Goal: Task Accomplishment & Management: Manage account settings

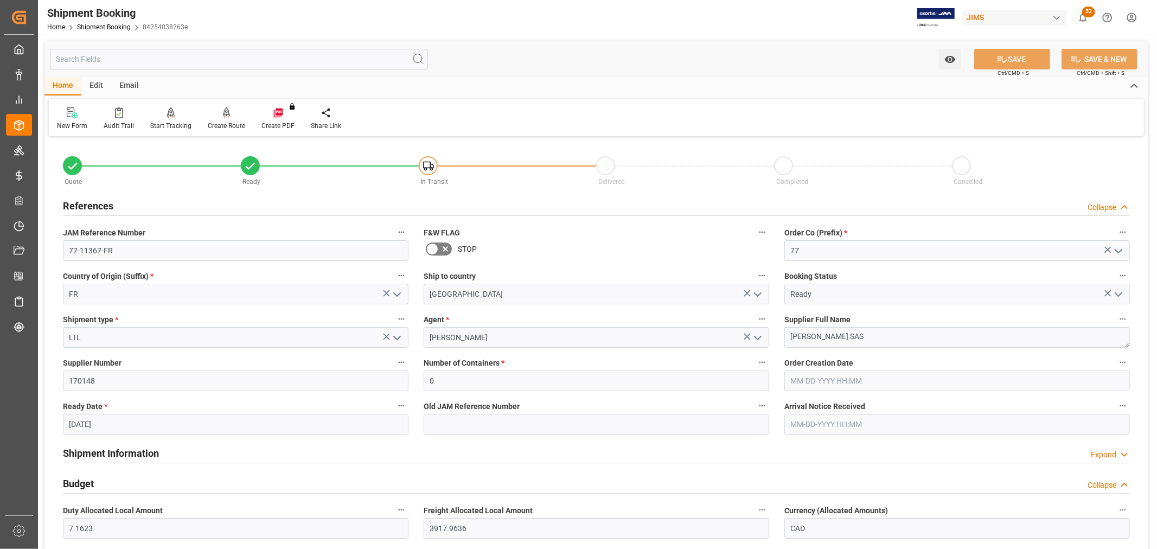
click at [55, 252] on div "JAM Reference Number 77-11367-FR" at bounding box center [235, 242] width 361 height 43
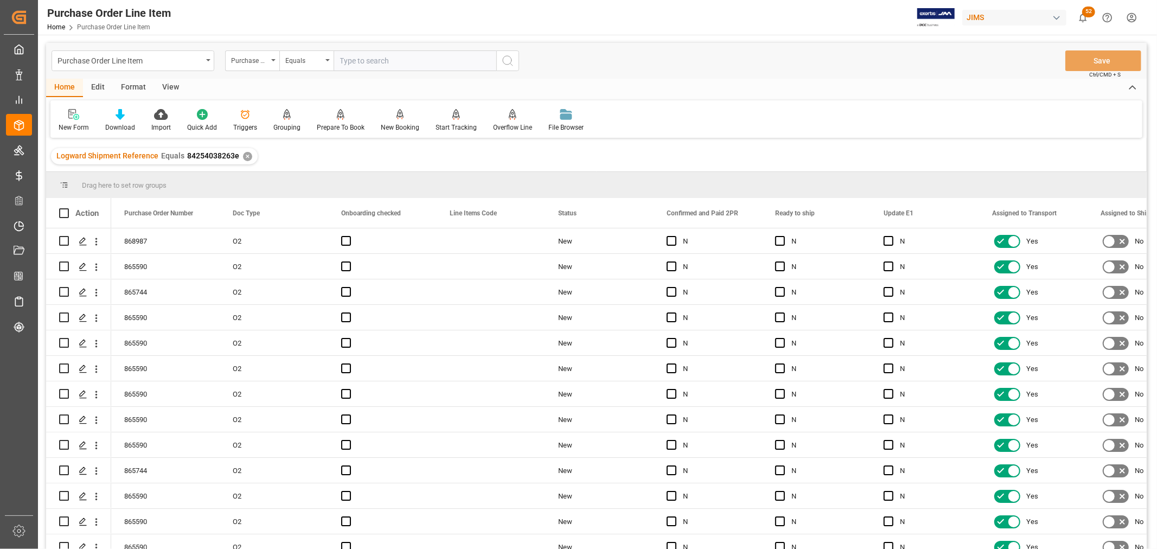
click at [170, 87] on div "View" at bounding box center [170, 88] width 33 height 18
click at [74, 120] on div "Default" at bounding box center [68, 121] width 37 height 24
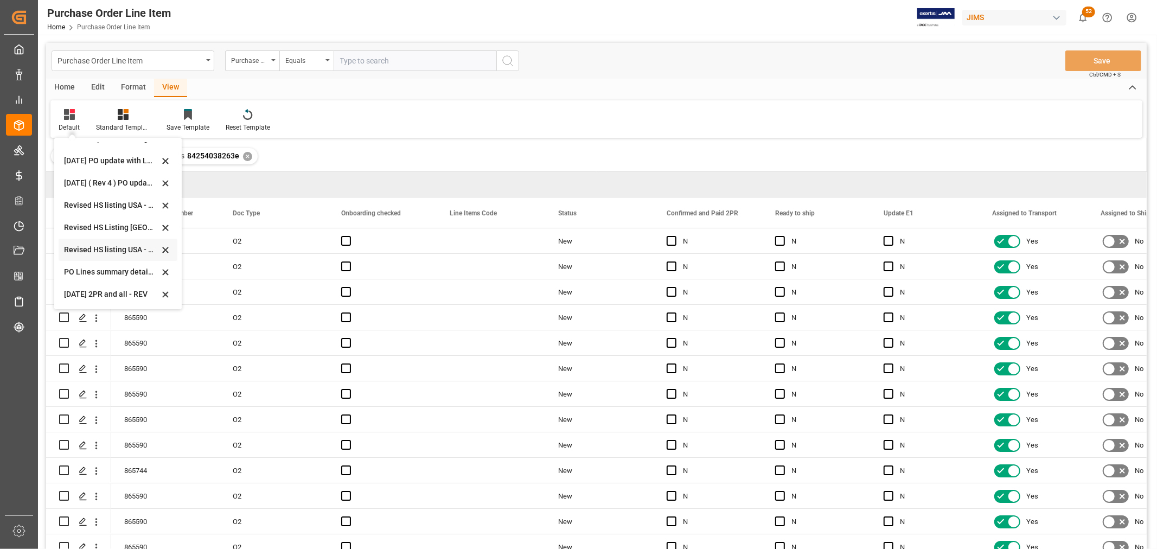
scroll to position [243, 0]
click at [112, 286] on div "Revised HS Listing Canada" at bounding box center [111, 288] width 95 height 11
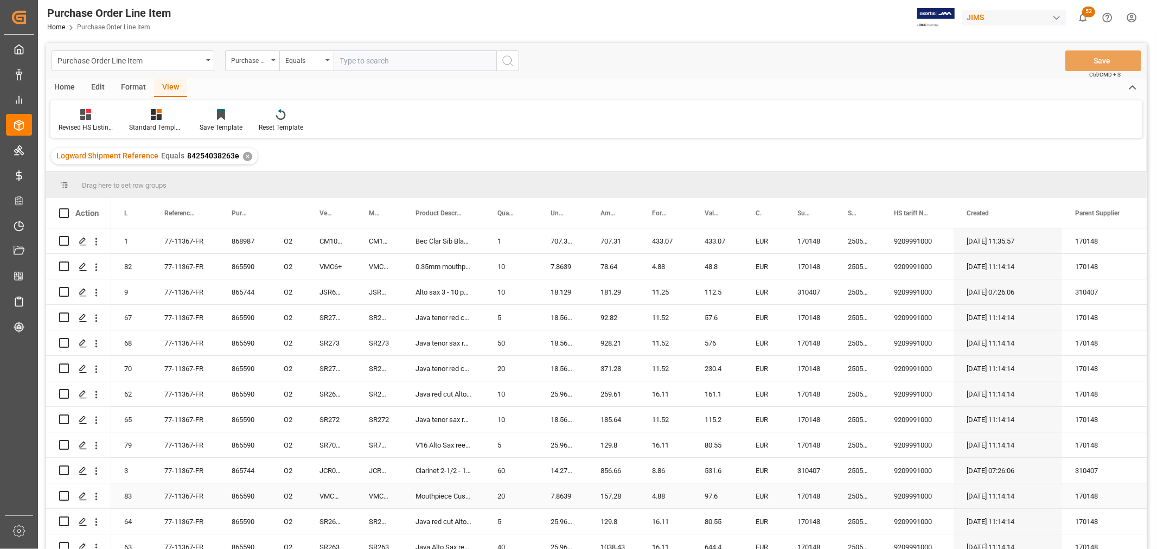
click at [848, 495] on div "250503" at bounding box center [858, 495] width 46 height 25
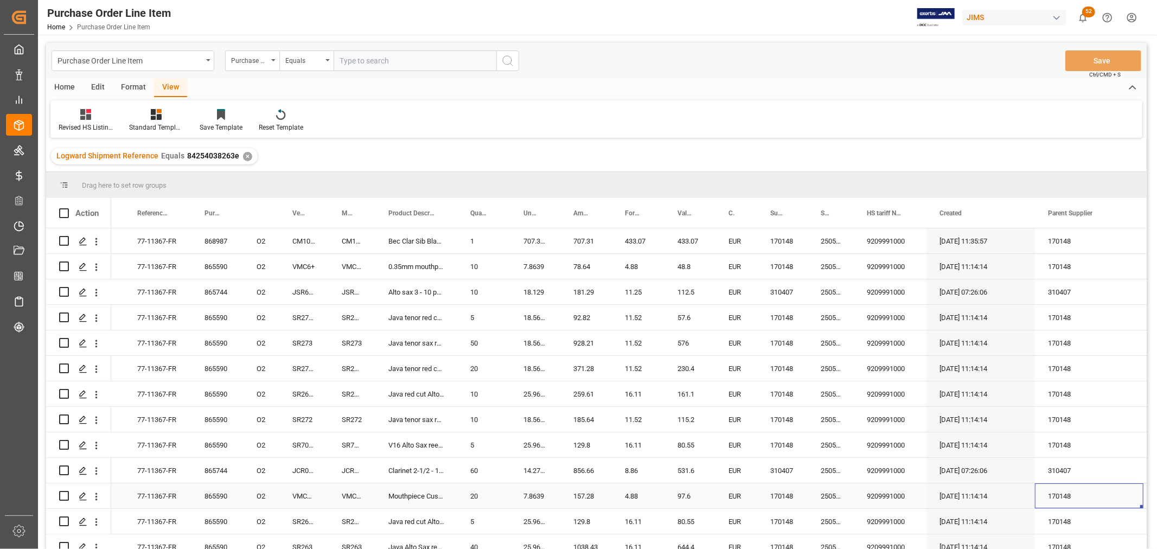
scroll to position [0, 136]
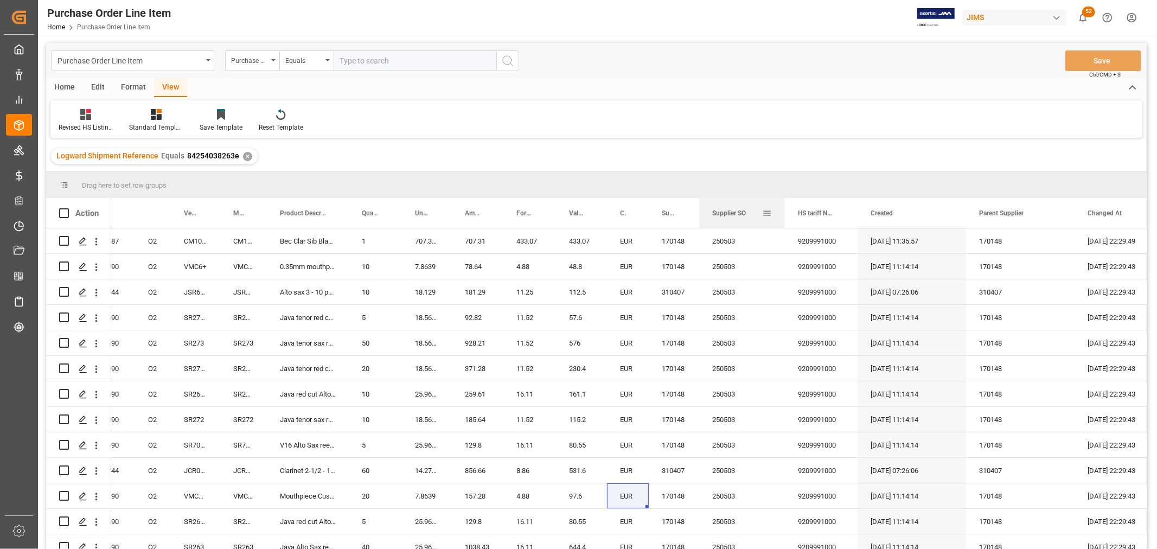
drag, startPoint x: 744, startPoint y: 212, endPoint x: 722, endPoint y: 239, distance: 35.5
click at [784, 227] on div at bounding box center [785, 213] width 4 height 30
click at [722, 239] on div "250503" at bounding box center [741, 240] width 85 height 25
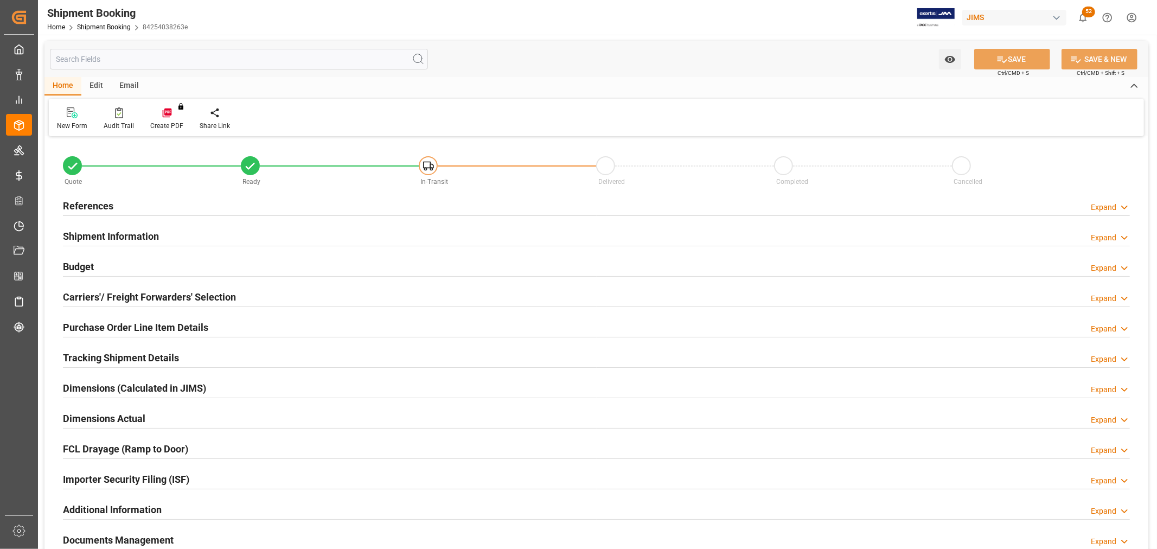
type input "7.1623"
type input "3917.9636"
type input "1468"
type input "69460"
click at [80, 262] on h2 "Budget" at bounding box center [78, 266] width 31 height 15
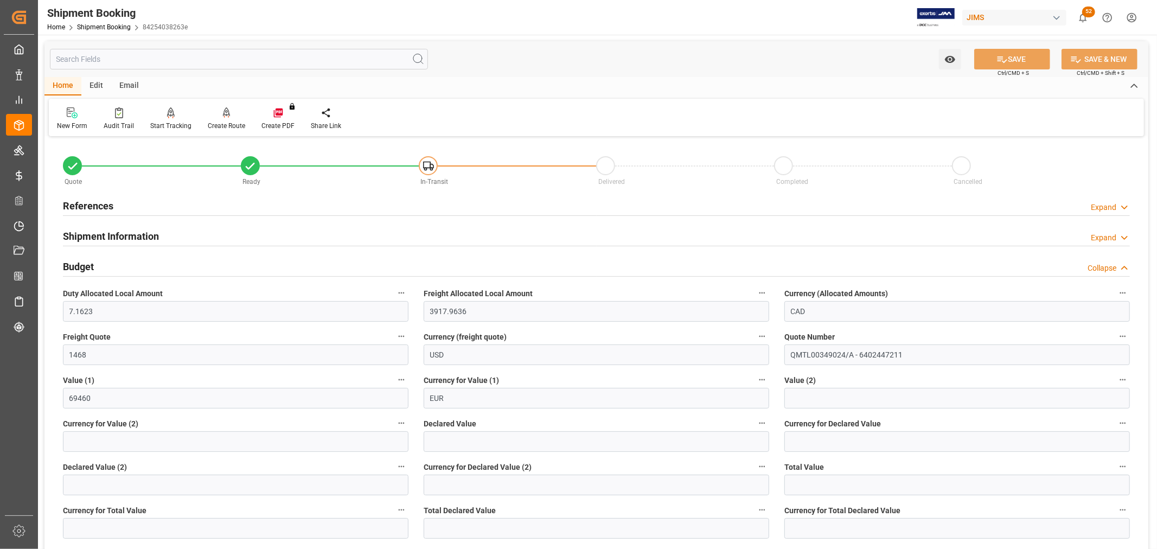
click at [276, 262] on div "Budget Collapse" at bounding box center [596, 266] width 1067 height 21
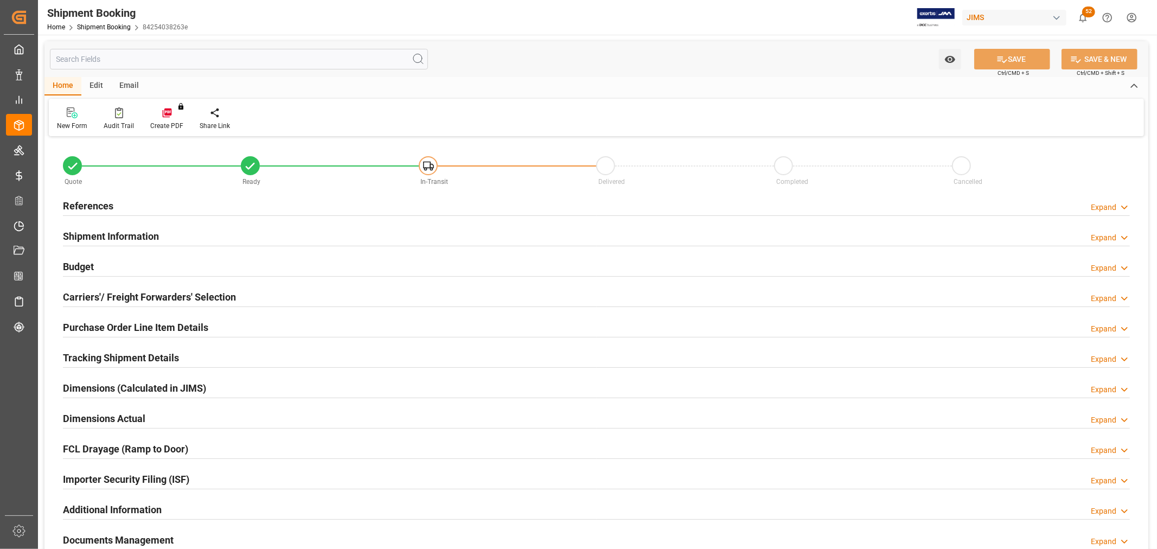
type input "7.1623"
type input "3917.9636"
type input "1468"
type input "69460"
click at [88, 264] on h2 "Budget" at bounding box center [78, 266] width 31 height 15
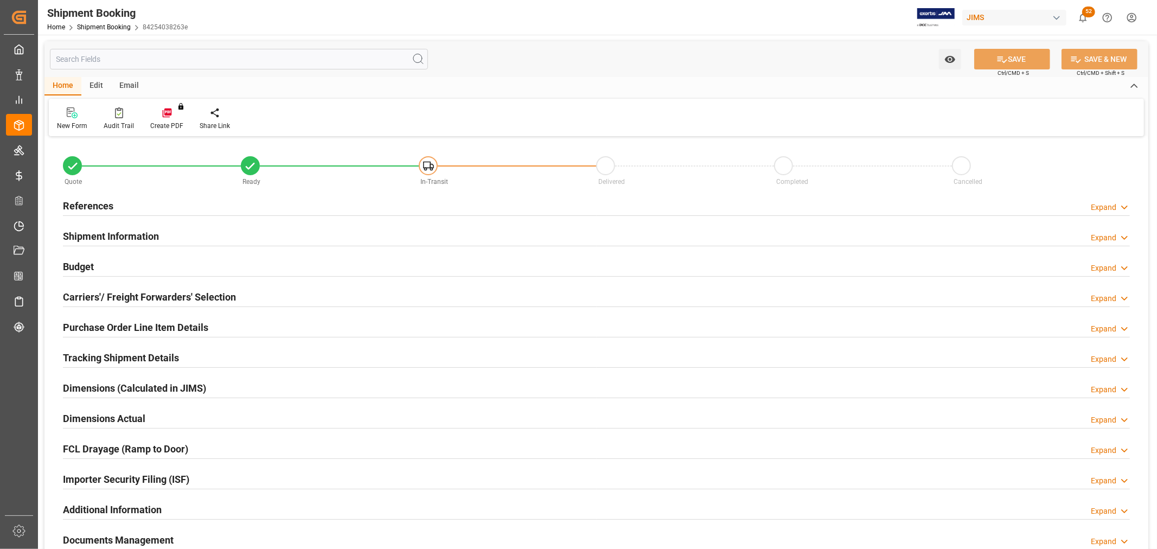
type input "7.1623"
type input "3917.9636"
type input "1468"
type input "69460"
click at [93, 263] on h2 "Budget" at bounding box center [78, 266] width 31 height 15
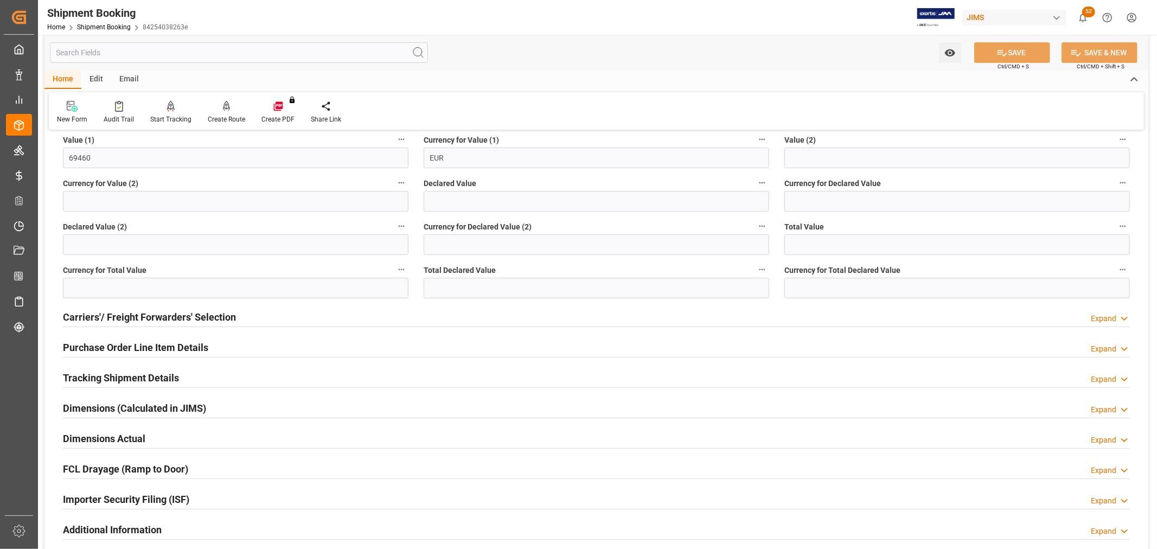
scroll to position [241, 0]
click at [106, 316] on h2 "Carriers'/ Freight Forwarders' Selection" at bounding box center [149, 316] width 173 height 15
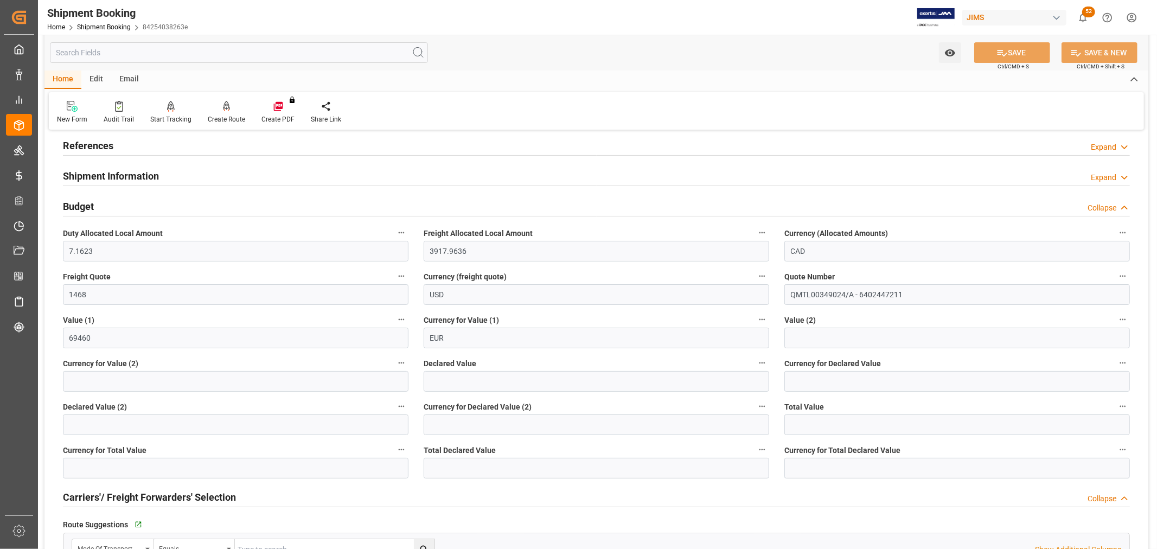
scroll to position [0, 0]
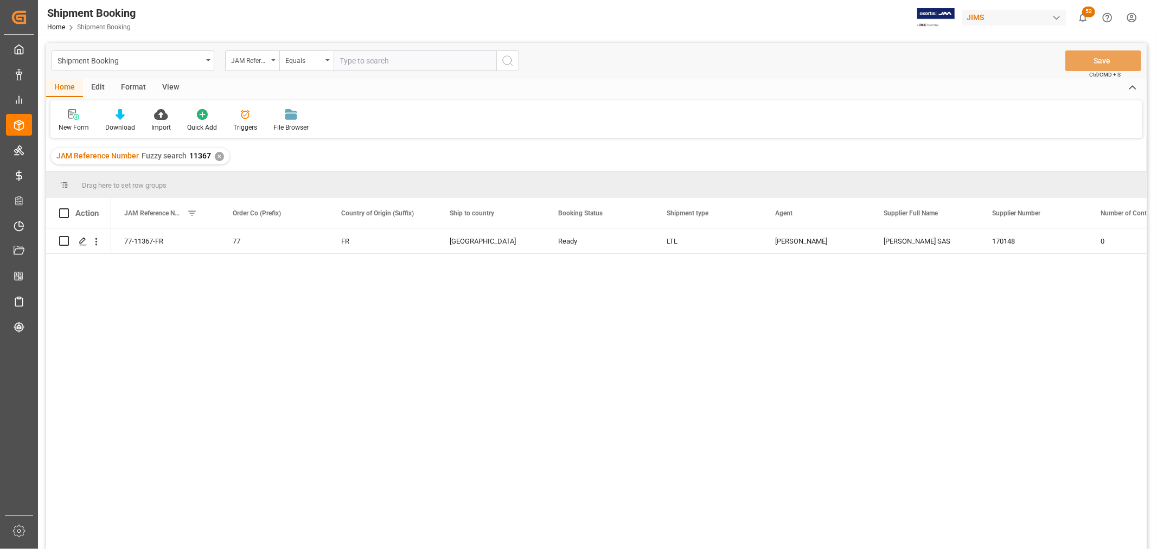
click at [176, 83] on div "View" at bounding box center [170, 88] width 33 height 18
click at [67, 122] on div "Default" at bounding box center [68, 121] width 37 height 24
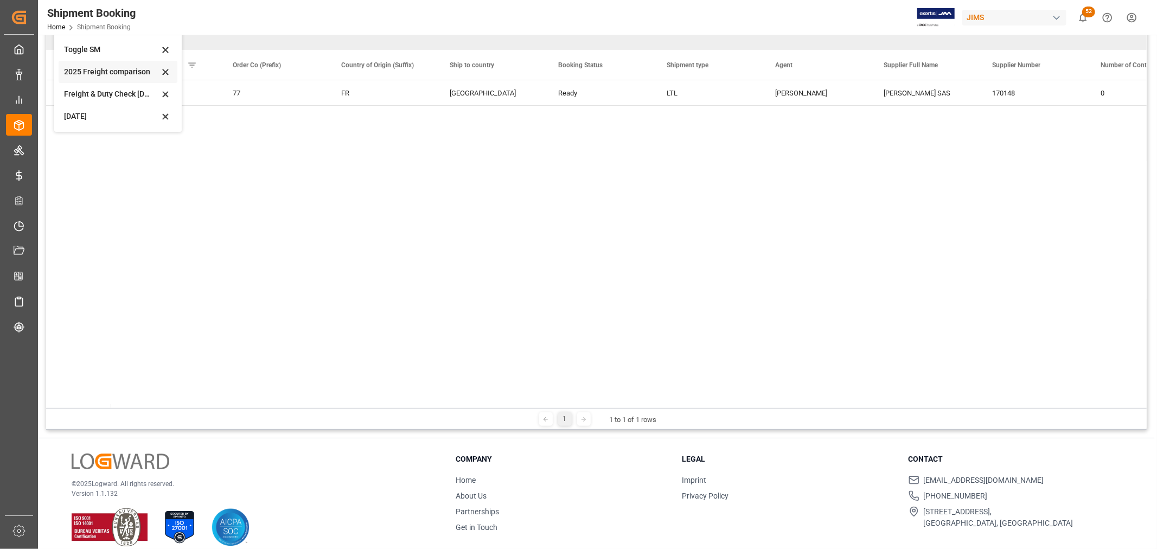
scroll to position [160, 0]
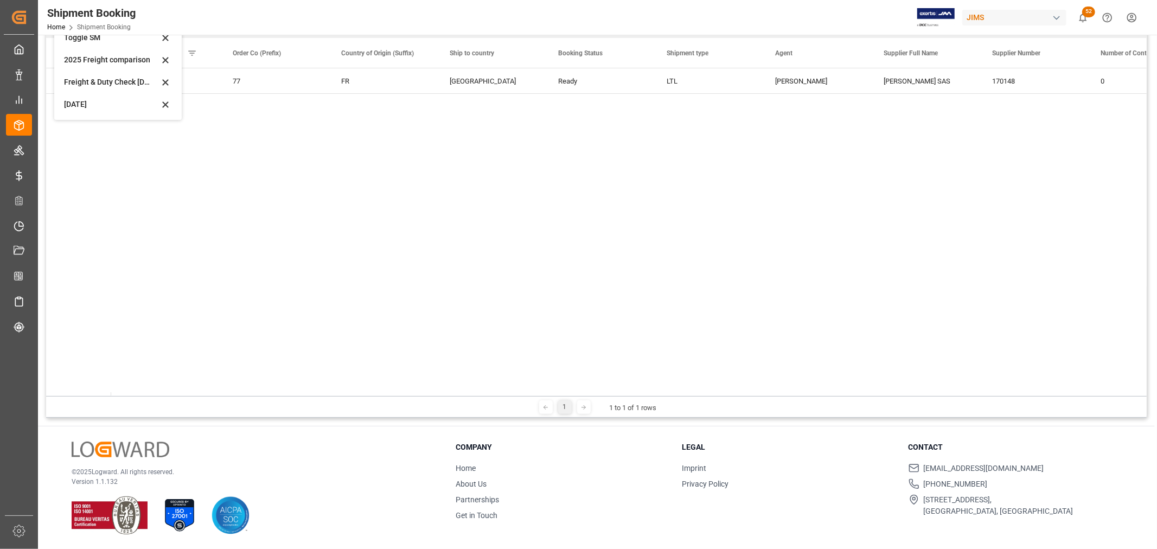
click at [87, 105] on div "Oct 2025" at bounding box center [111, 104] width 95 height 11
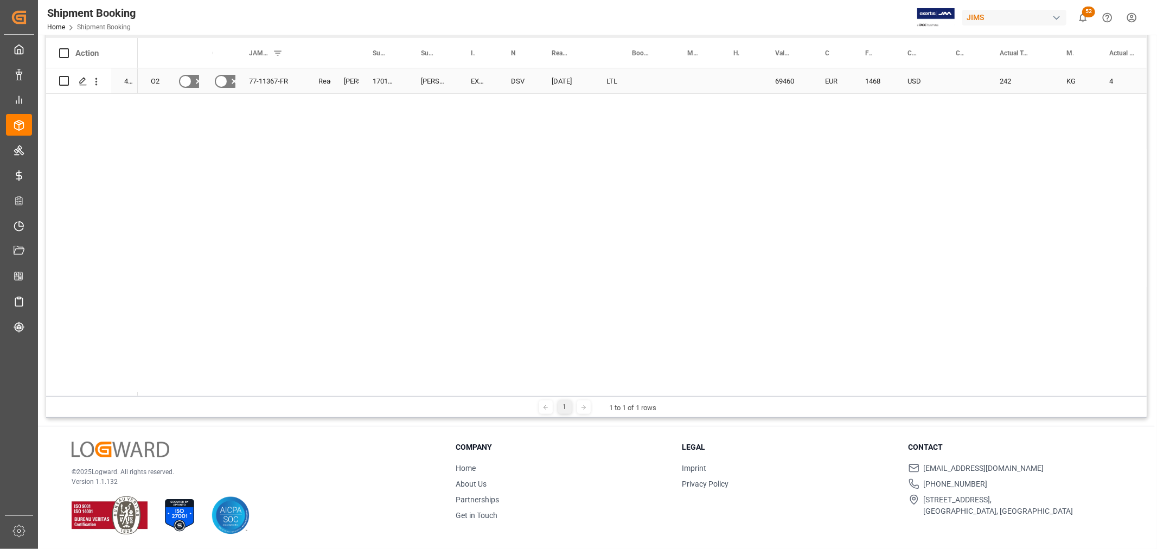
click at [648, 82] on div "Press SPACE to select this row." at bounding box center [646, 80] width 55 height 25
click at [648, 80] on div "Press SPACE to select this row." at bounding box center [646, 80] width 55 height 25
click at [648, 80] on input "Press SPACE to select this row." at bounding box center [647, 87] width 38 height 21
paste input "SMRS0029558"
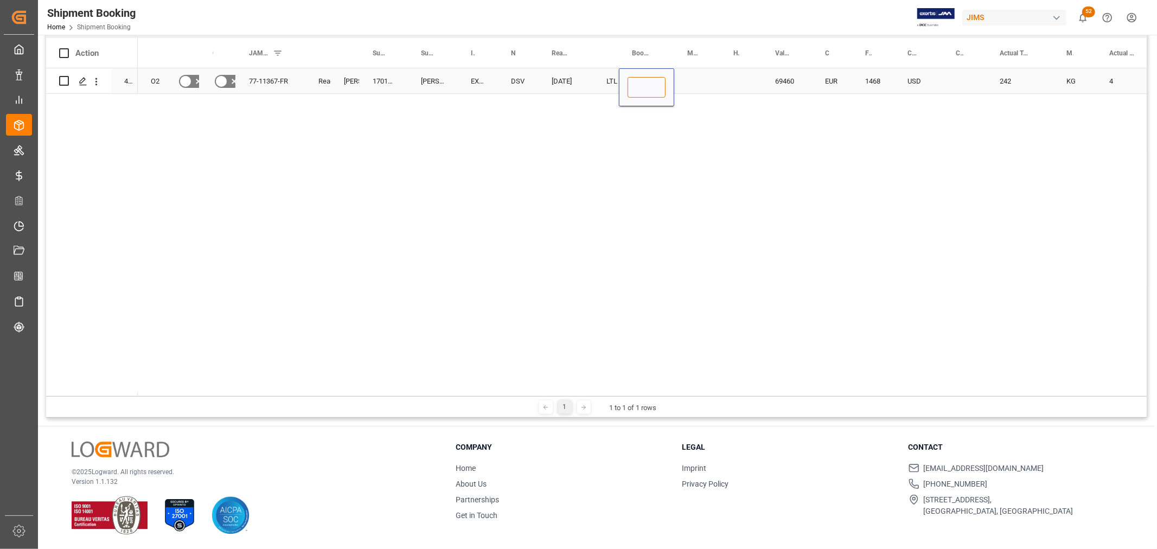
type input "SMRS0029558"
click at [700, 86] on div "Press SPACE to select this row." at bounding box center [697, 80] width 46 height 25
click at [662, 84] on div "SMRS0029558" at bounding box center [646, 80] width 55 height 25
drag, startPoint x: 673, startPoint y: 89, endPoint x: 738, endPoint y: 90, distance: 64.6
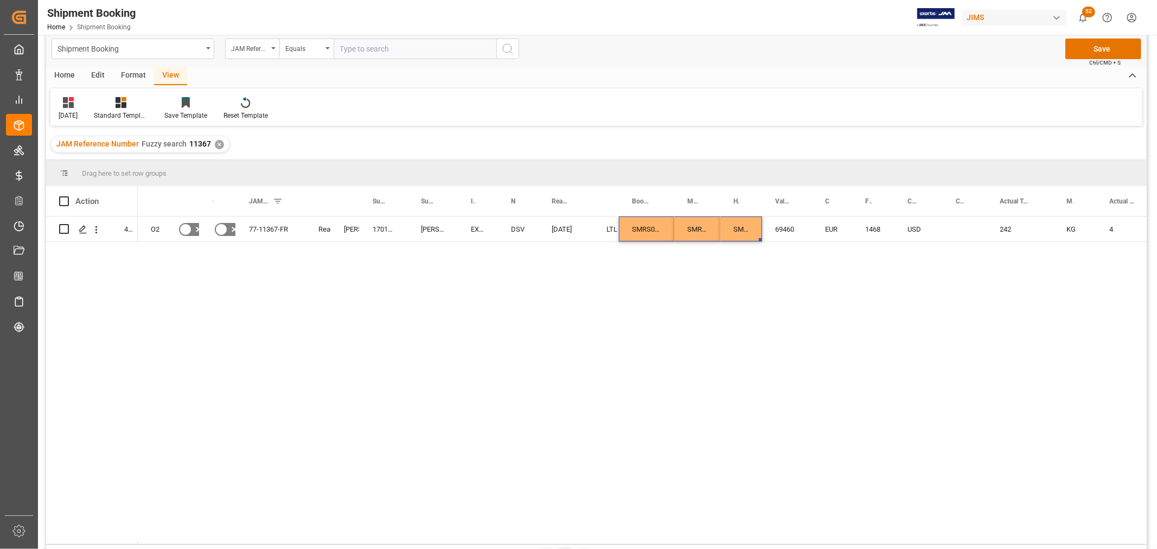
scroll to position [0, 0]
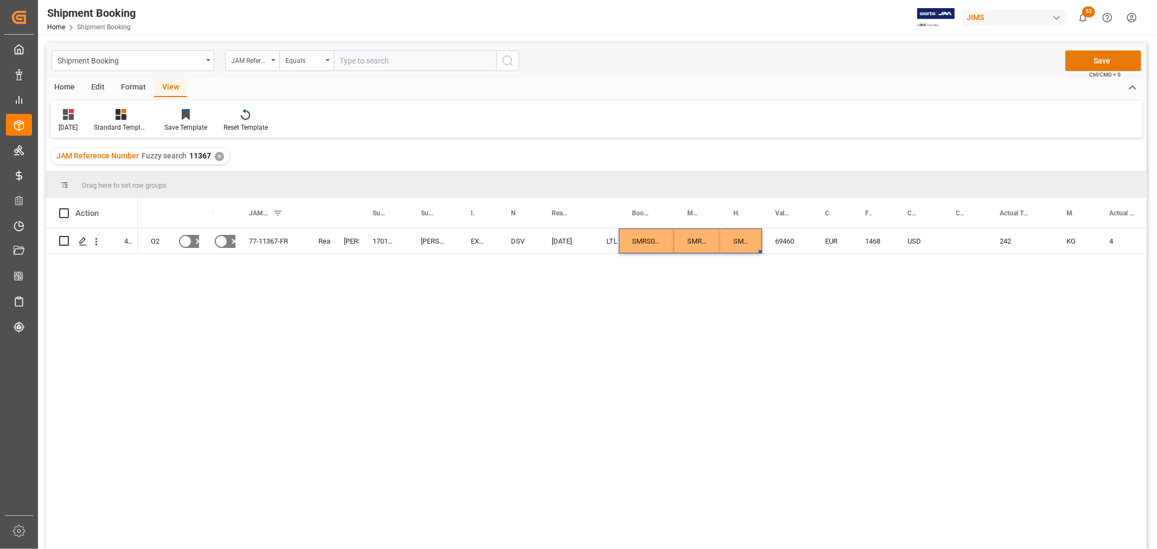
click at [1091, 58] on button "Save" at bounding box center [1104, 60] width 76 height 21
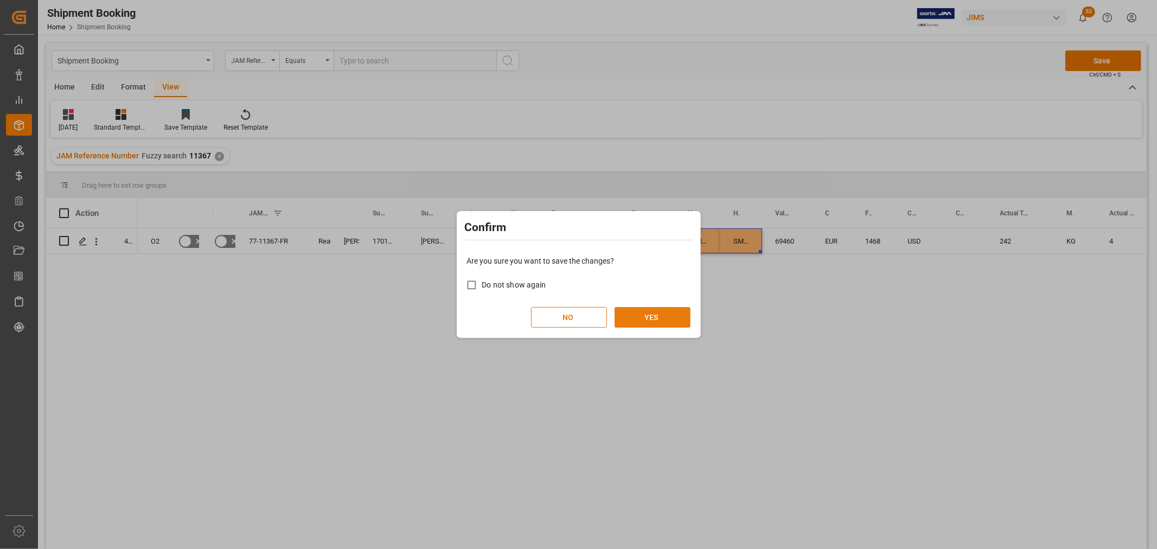
click at [653, 315] on button "YES" at bounding box center [653, 317] width 76 height 21
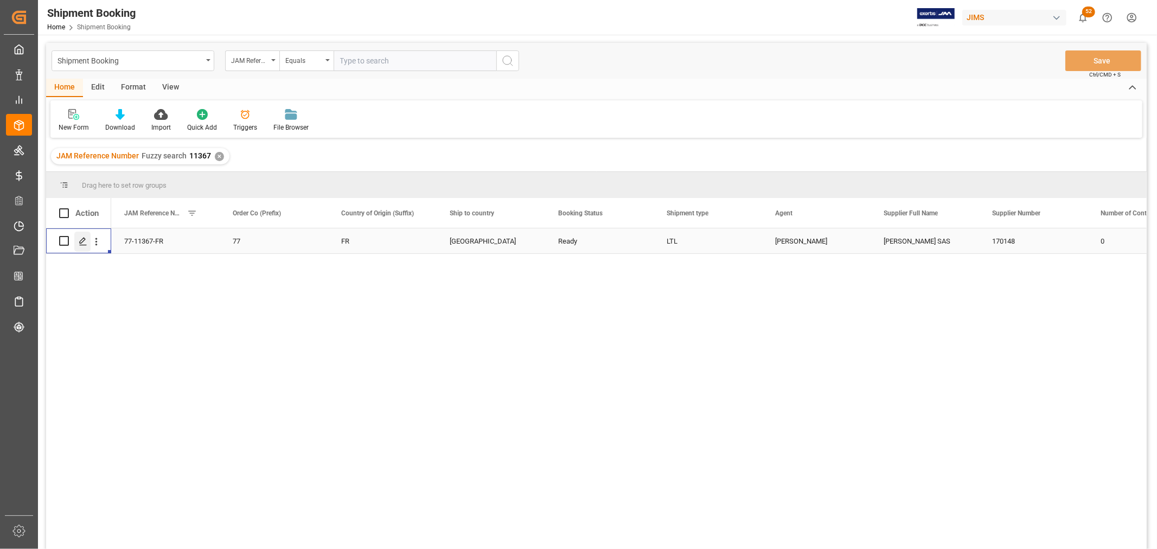
click at [81, 241] on icon "Press SPACE to select this row." at bounding box center [83, 241] width 9 height 9
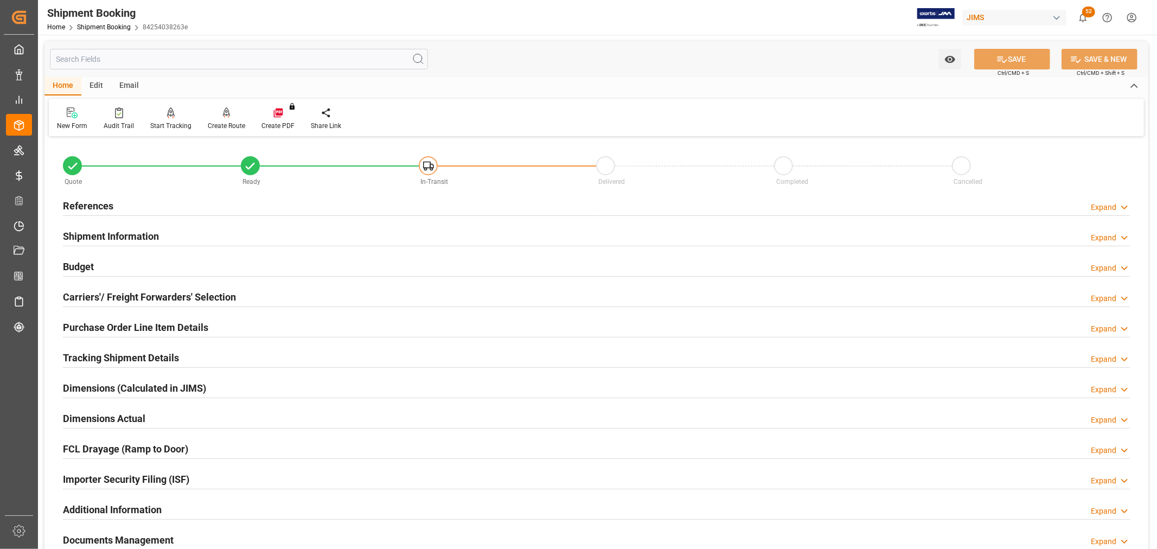
click at [88, 295] on h2 "Carriers'/ Freight Forwarders' Selection" at bounding box center [149, 297] width 173 height 15
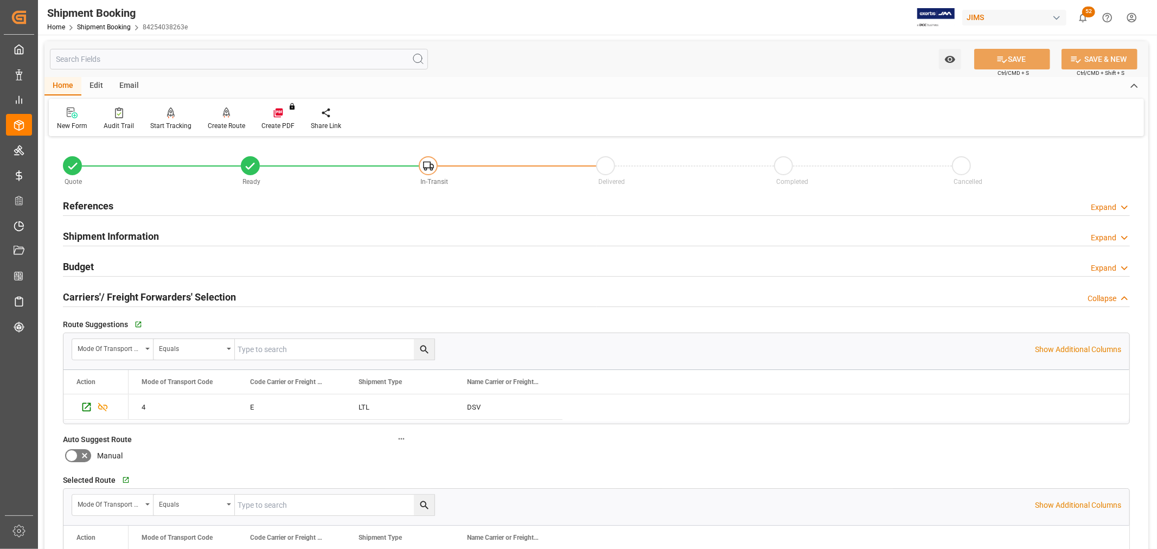
click at [78, 263] on h2 "Budget" at bounding box center [78, 266] width 31 height 15
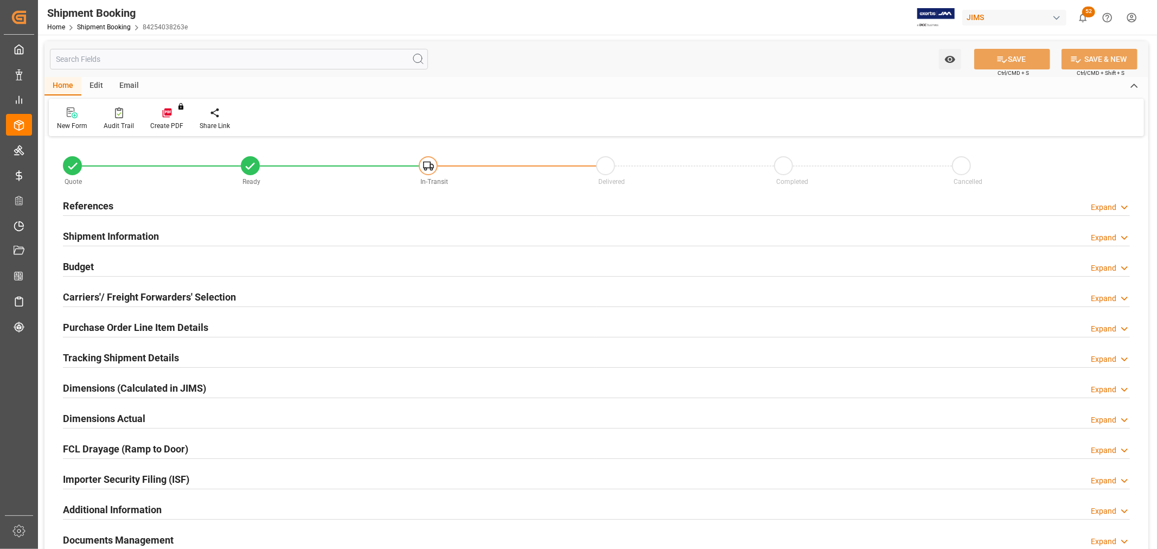
type input "7.1623"
type input "3917.9613"
type input "1468"
type input "69460"
click at [85, 260] on h2 "Budget" at bounding box center [78, 266] width 31 height 15
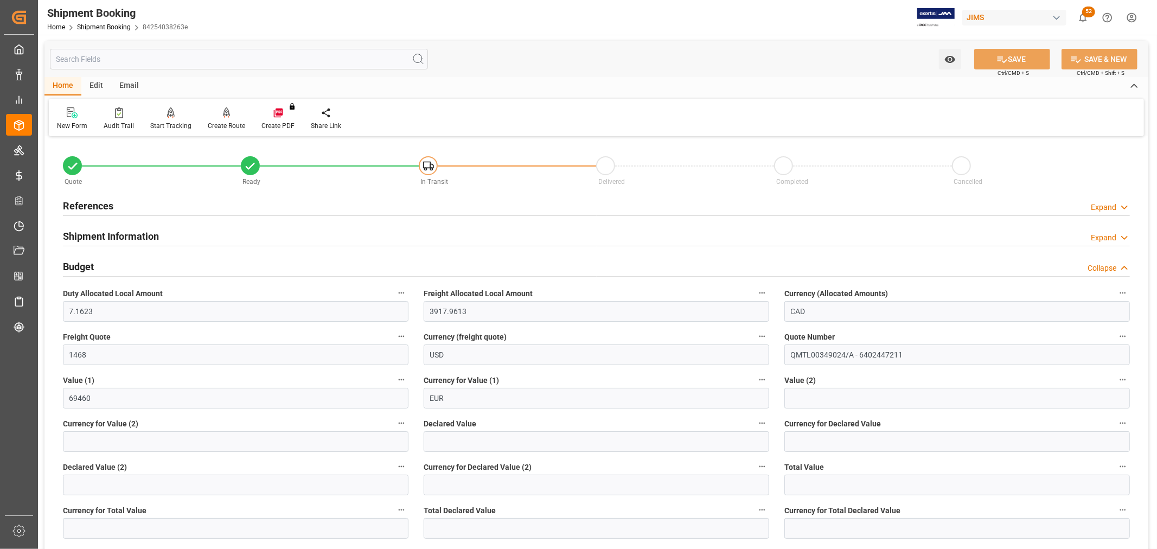
click at [88, 199] on h2 "References" at bounding box center [88, 206] width 50 height 15
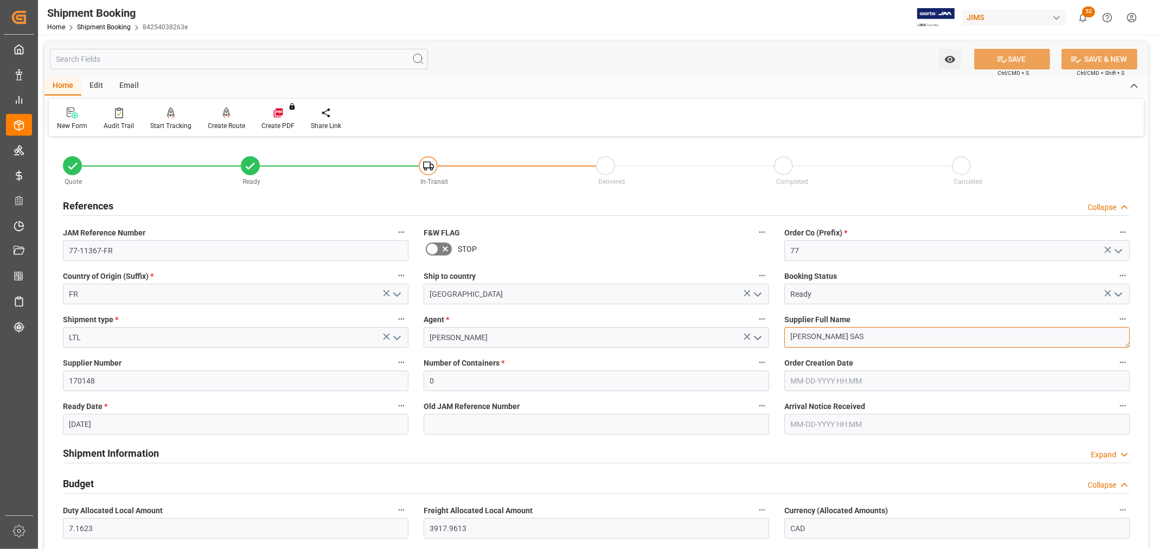
drag, startPoint x: 859, startPoint y: 337, endPoint x: 756, endPoint y: 341, distance: 102.6
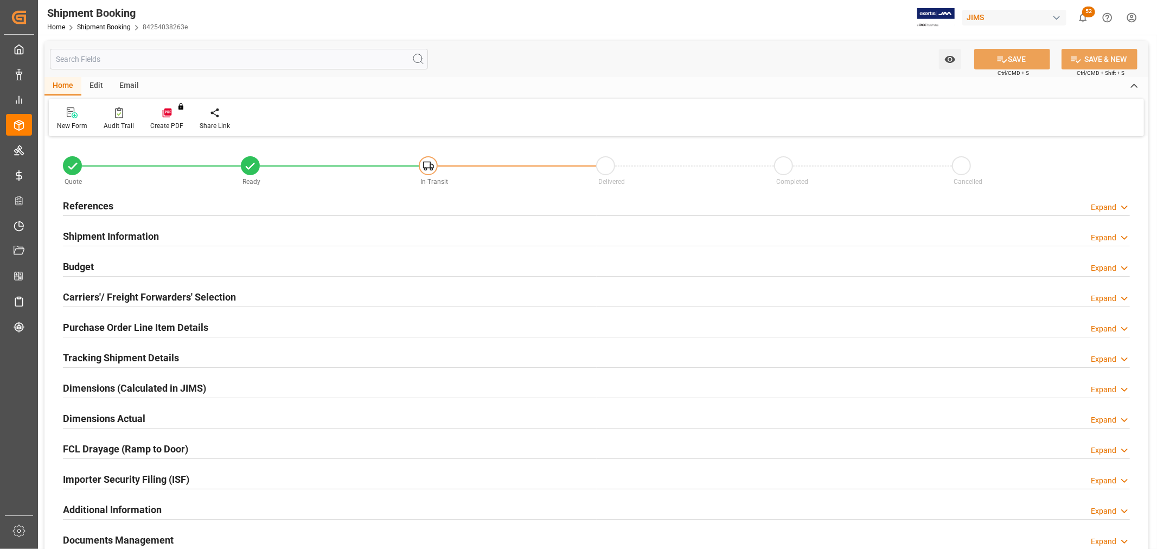
type input "7.1623"
type input "3917.9613"
type input "1468"
type input "69460"
click at [80, 263] on h2 "Budget" at bounding box center [78, 266] width 31 height 15
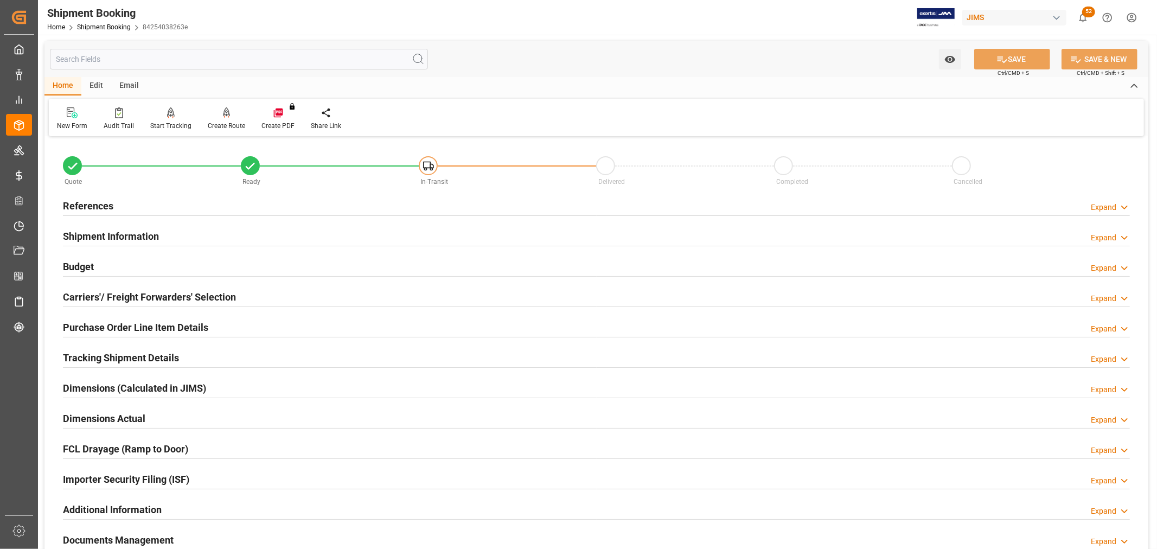
type input "7.1623"
type input "3917.9613"
type input "1468"
type input "69460"
click at [95, 263] on div "Budget Expand" at bounding box center [596, 266] width 1067 height 21
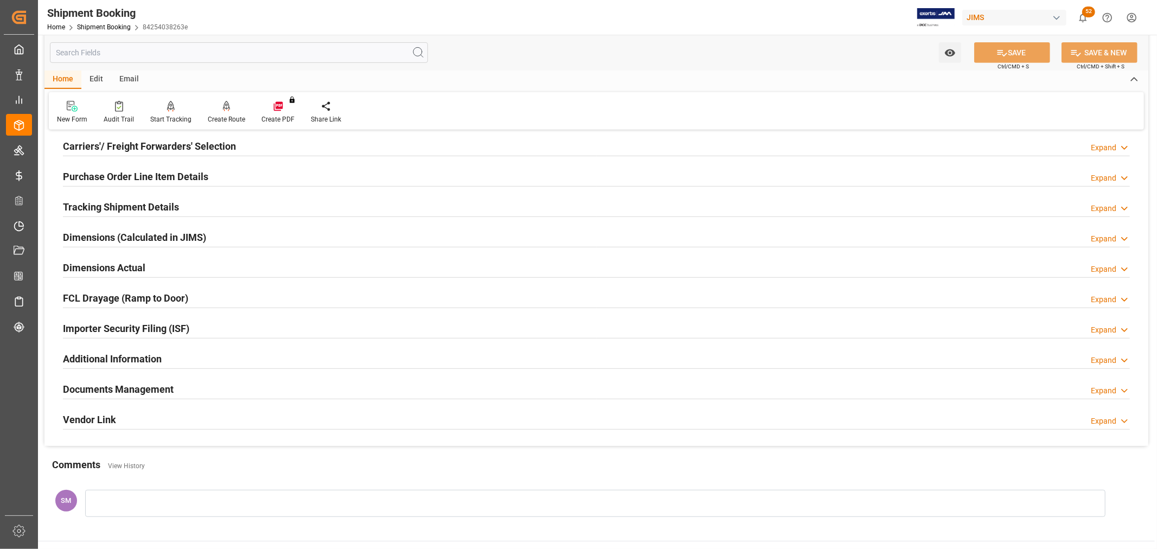
scroll to position [422, 0]
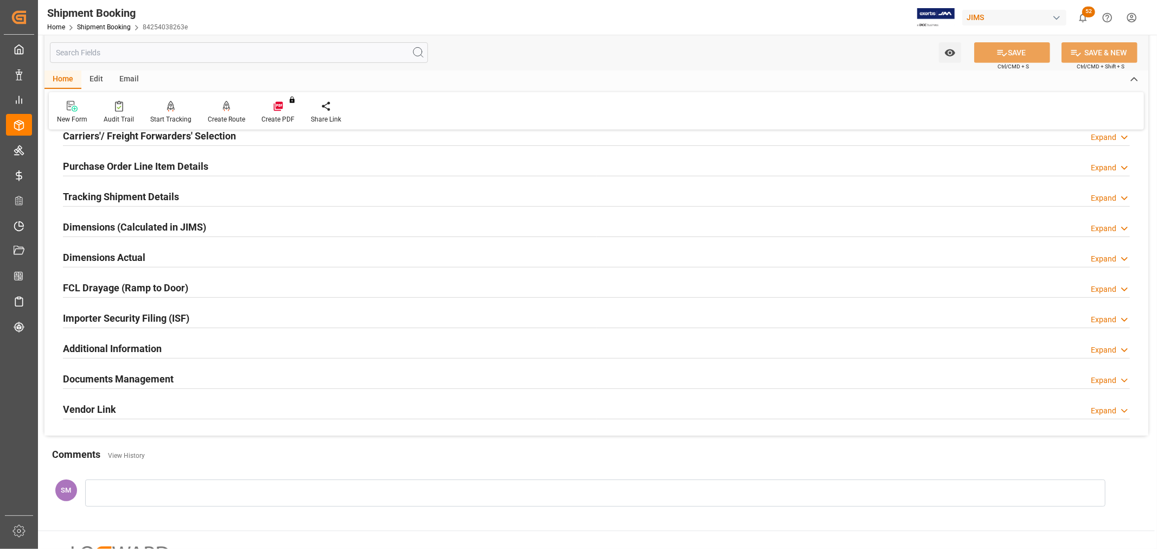
click at [152, 372] on h2 "Documents Management" at bounding box center [118, 379] width 111 height 15
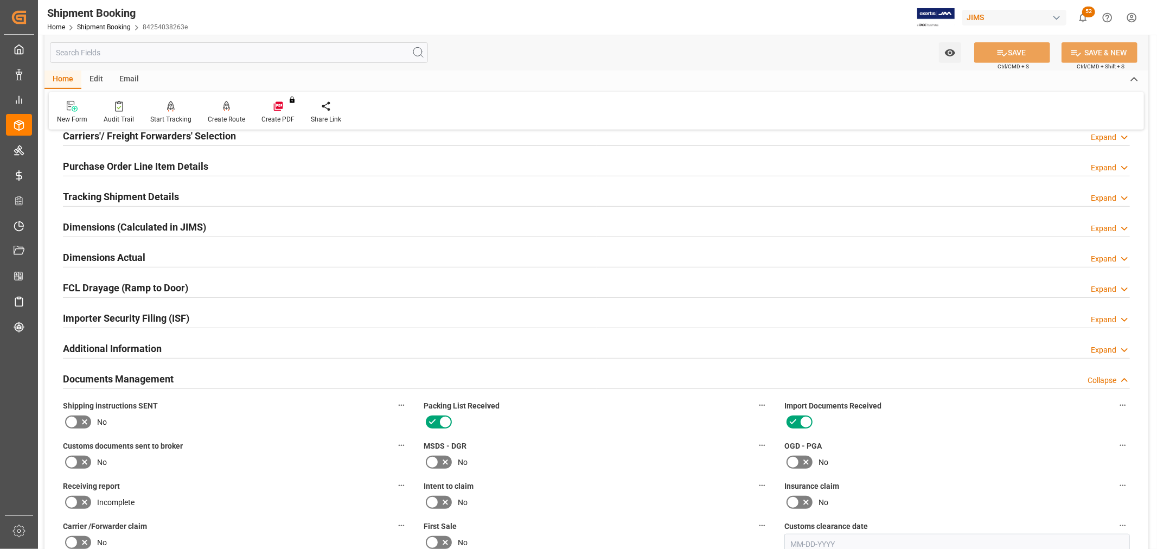
scroll to position [603, 0]
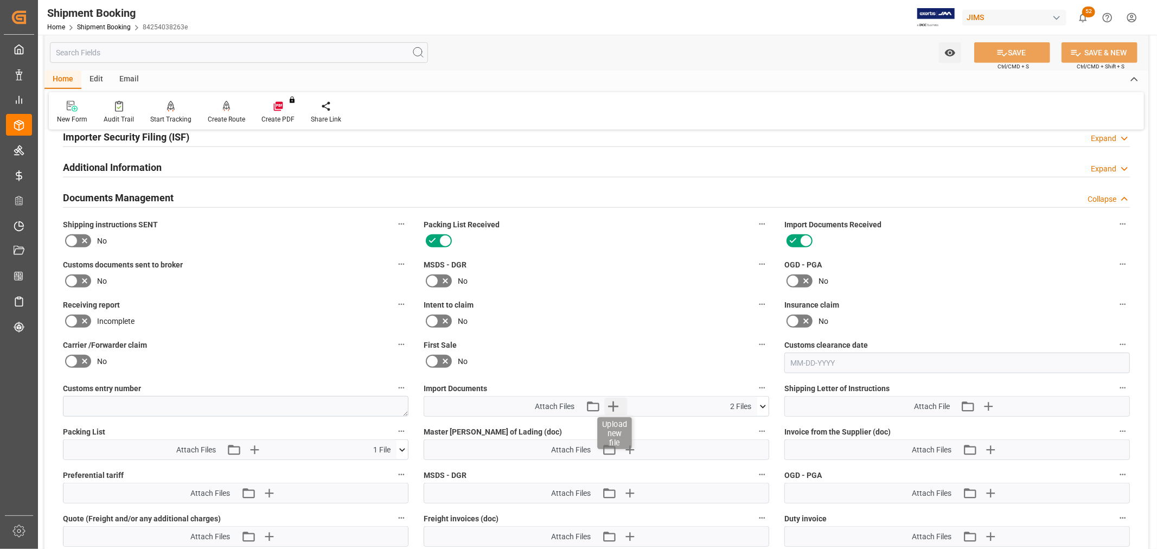
click at [612, 406] on icon "button" at bounding box center [612, 406] width 17 height 17
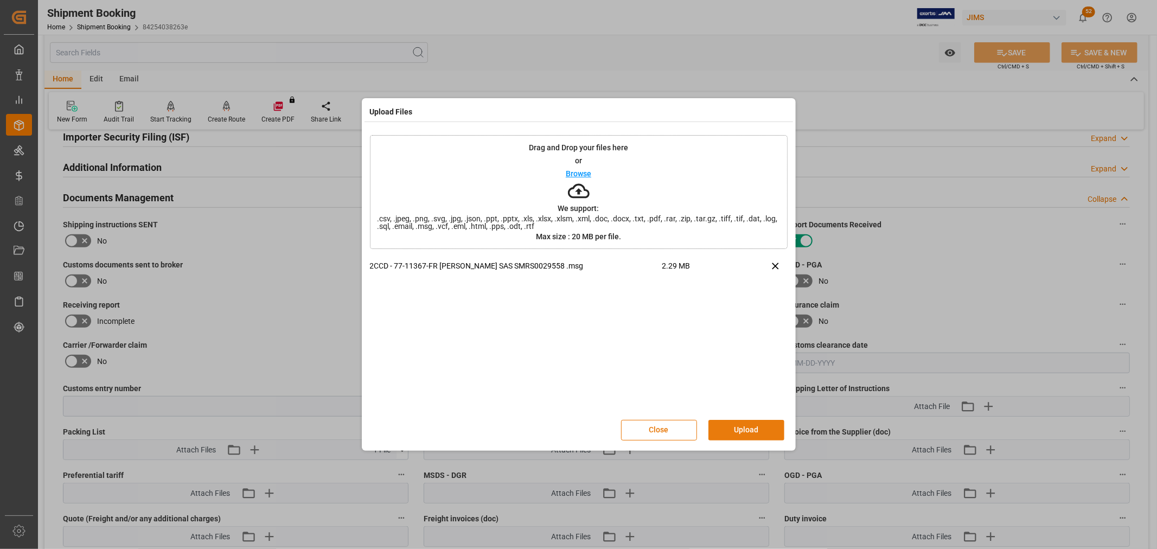
click at [753, 425] on button "Upload" at bounding box center [747, 430] width 76 height 21
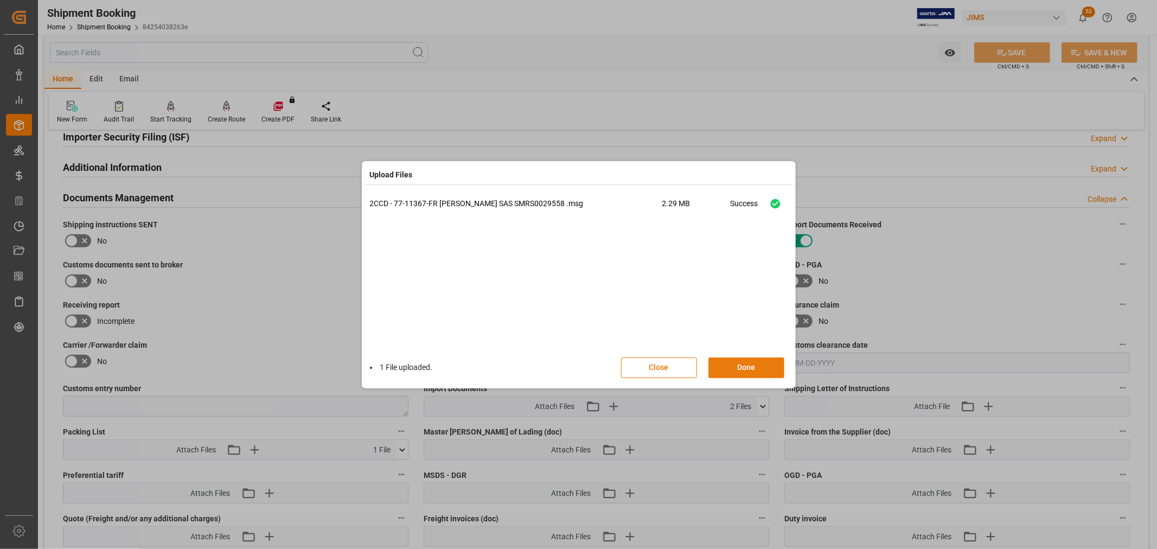
click at [736, 366] on button "Done" at bounding box center [747, 368] width 76 height 21
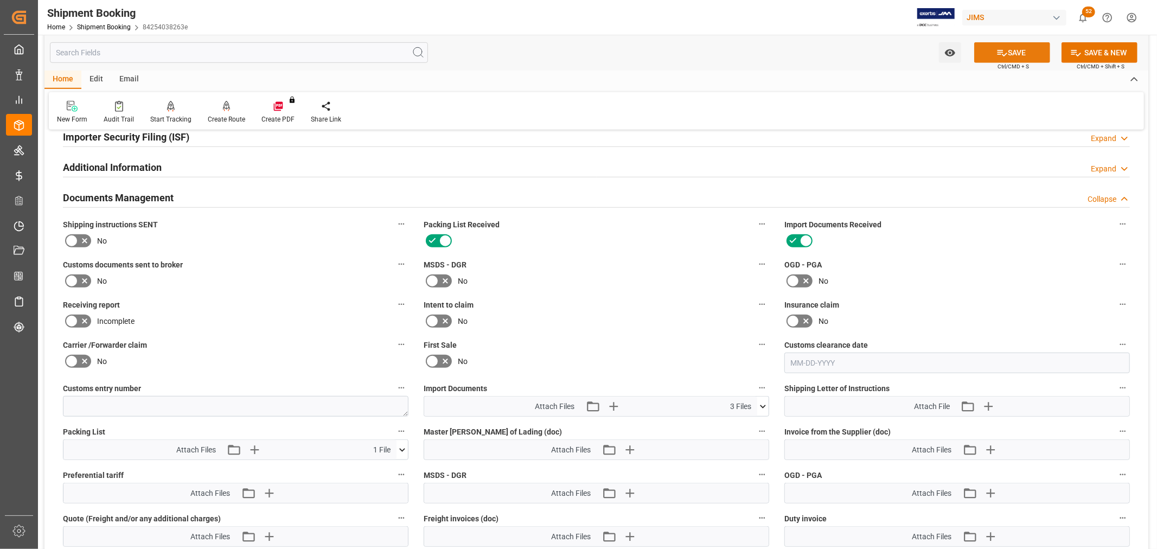
click at [1014, 50] on button "SAVE" at bounding box center [1013, 52] width 76 height 21
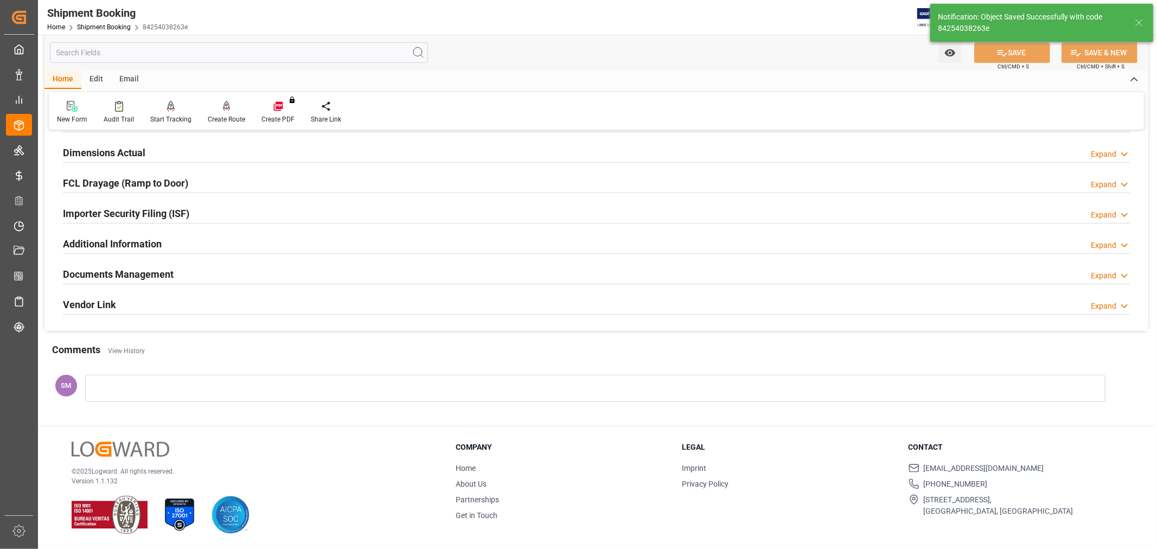
scroll to position [266, 0]
